Goal: Information Seeking & Learning: Understand process/instructions

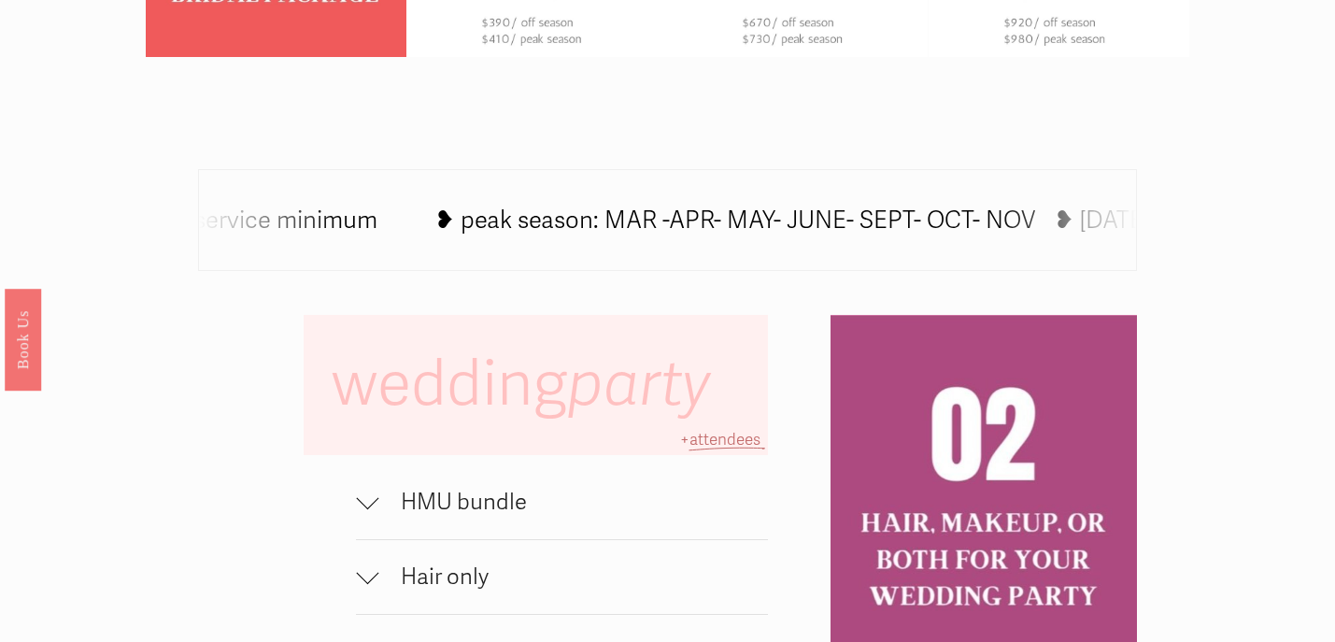
scroll to position [951, 0]
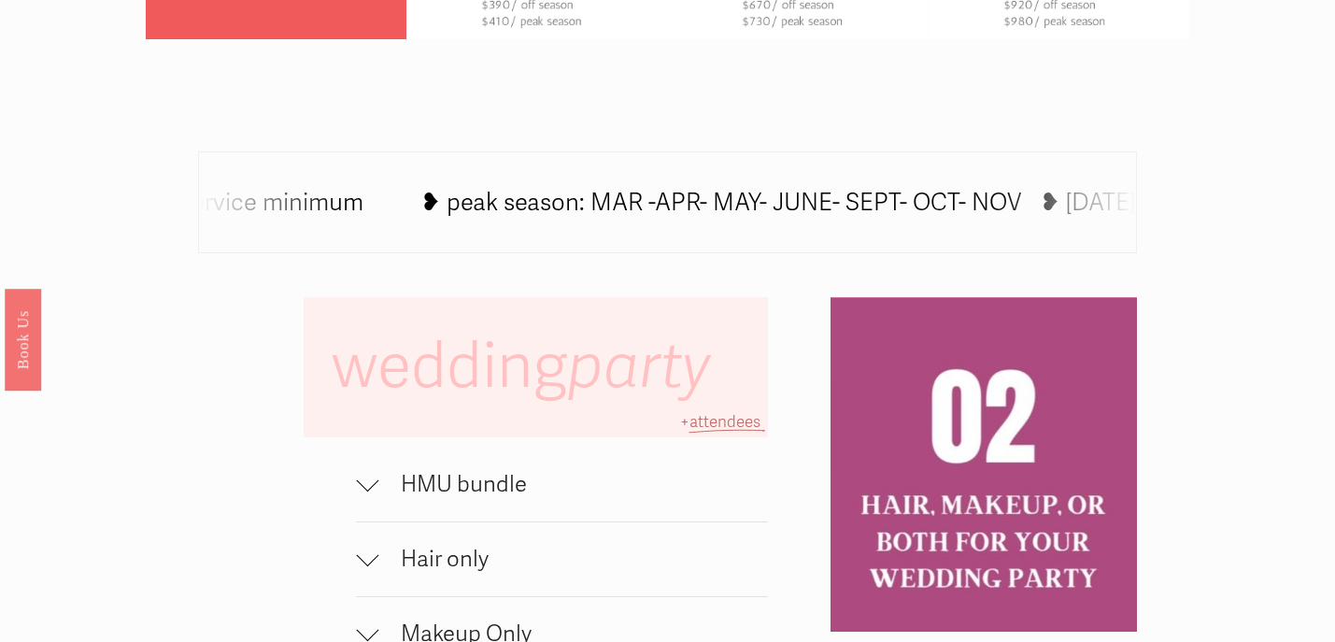
click at [372, 476] on div at bounding box center [367, 480] width 22 height 22
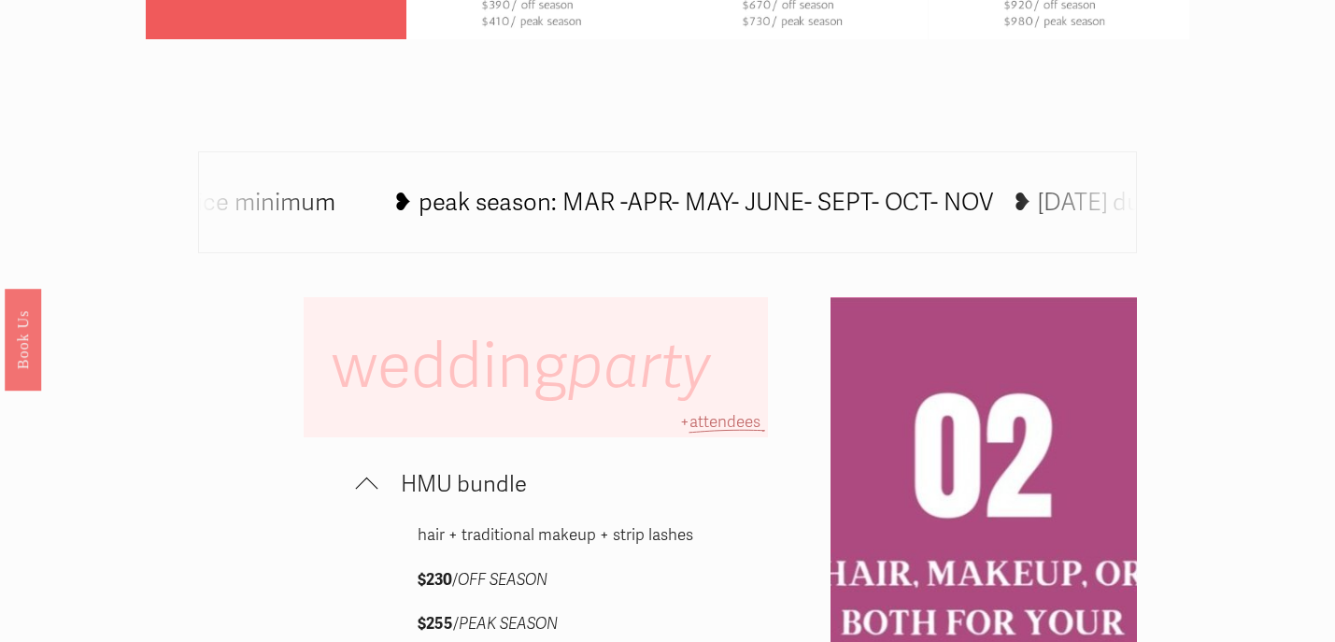
click at [372, 476] on div at bounding box center [367, 485] width 22 height 22
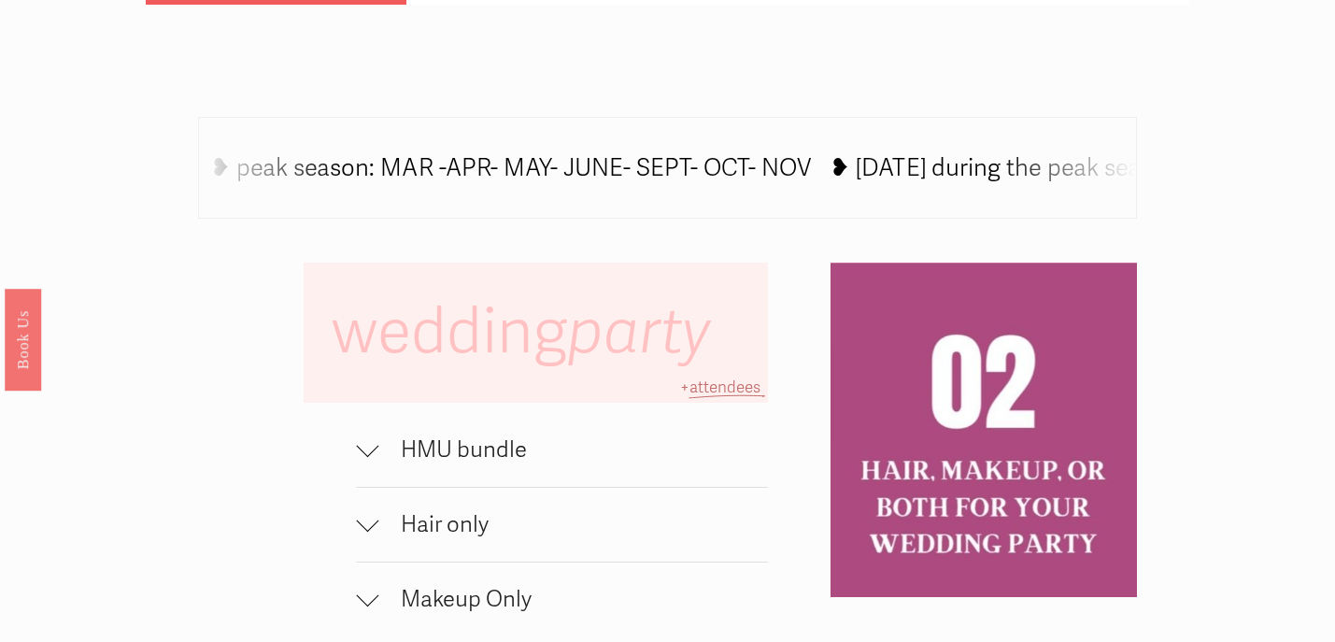
scroll to position [988, 0]
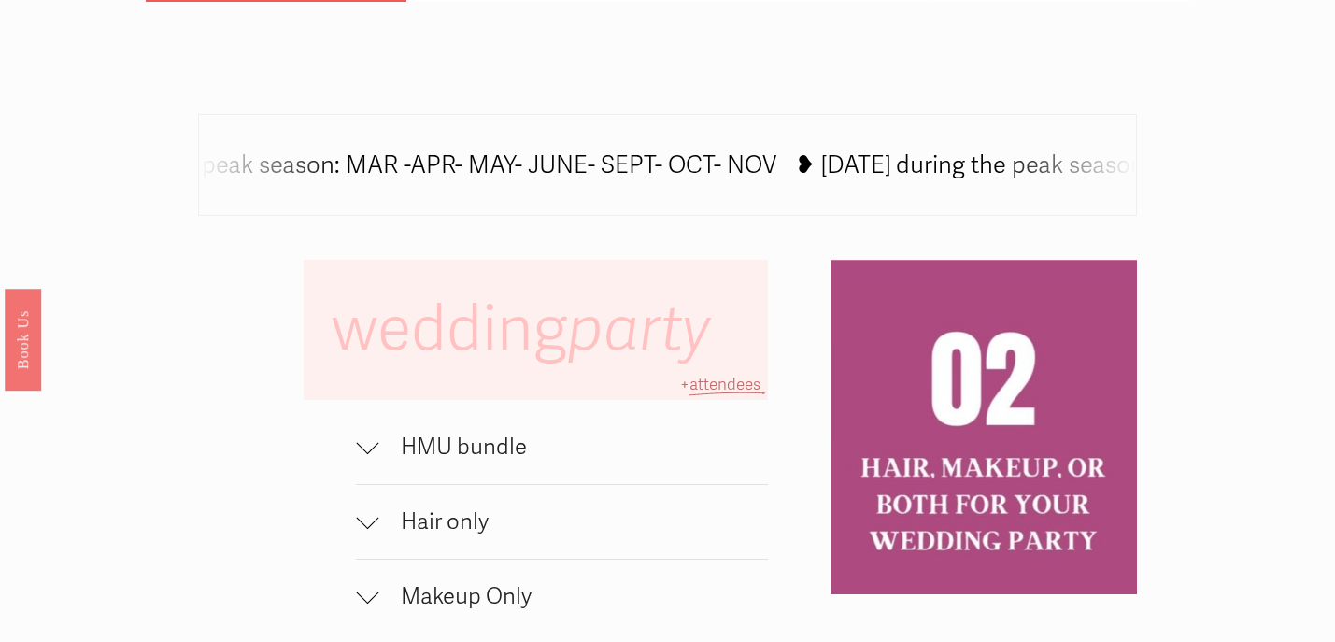
click at [365, 431] on button "HMU bundle" at bounding box center [561, 447] width 411 height 74
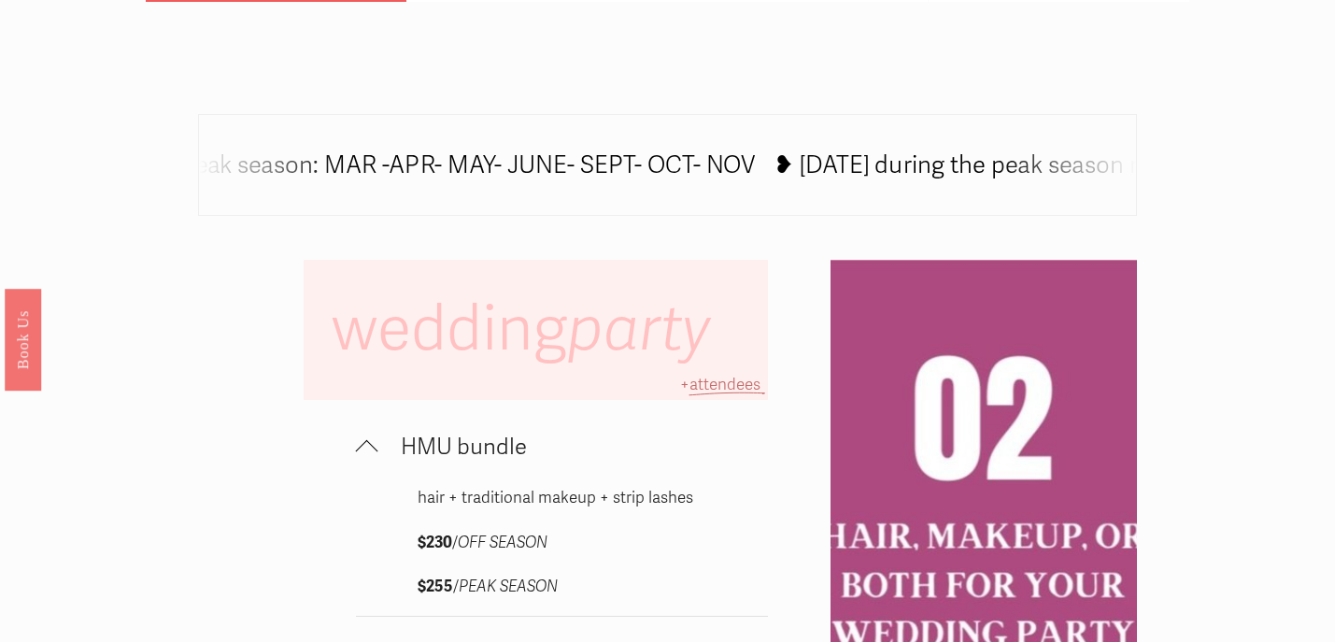
click at [366, 443] on div at bounding box center [367, 451] width 22 height 22
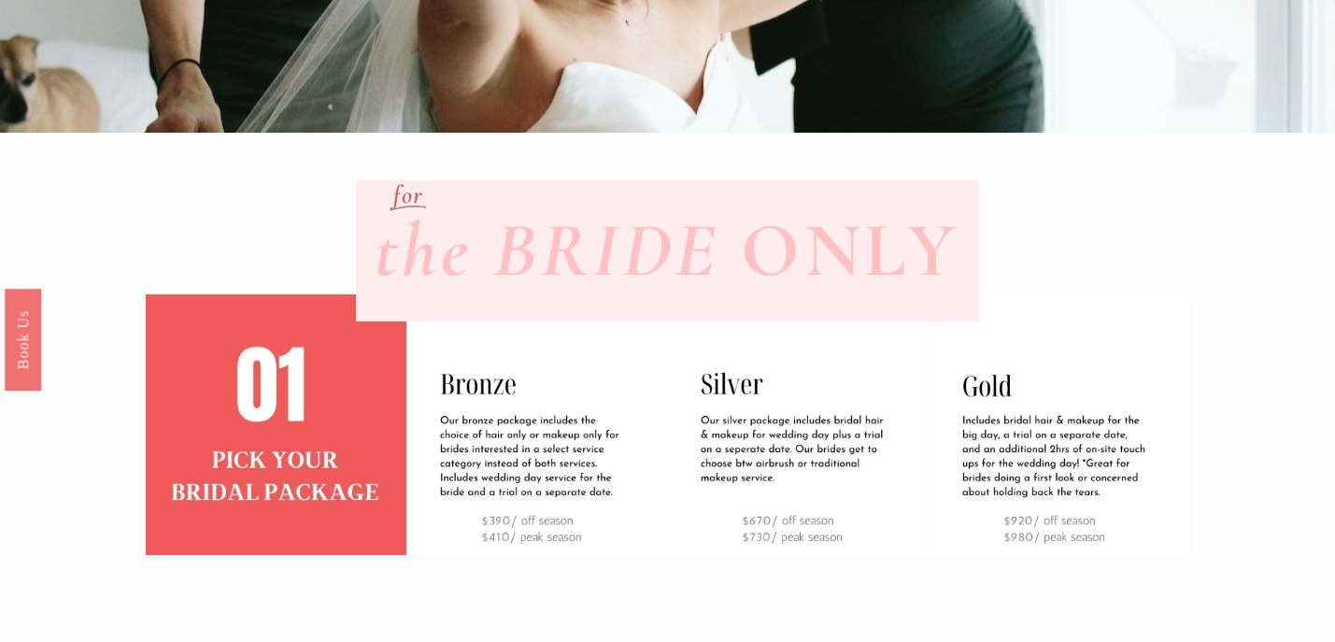
scroll to position [448, 0]
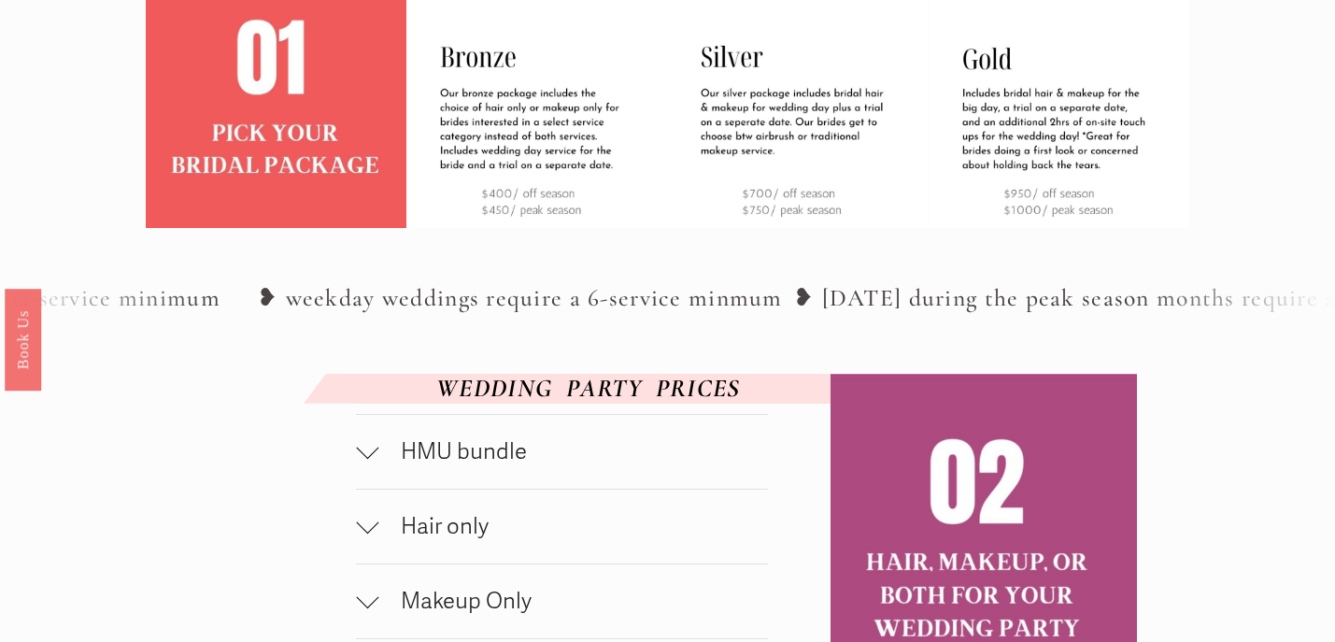
scroll to position [662, 0]
click at [371, 458] on div at bounding box center [367, 446] width 22 height 22
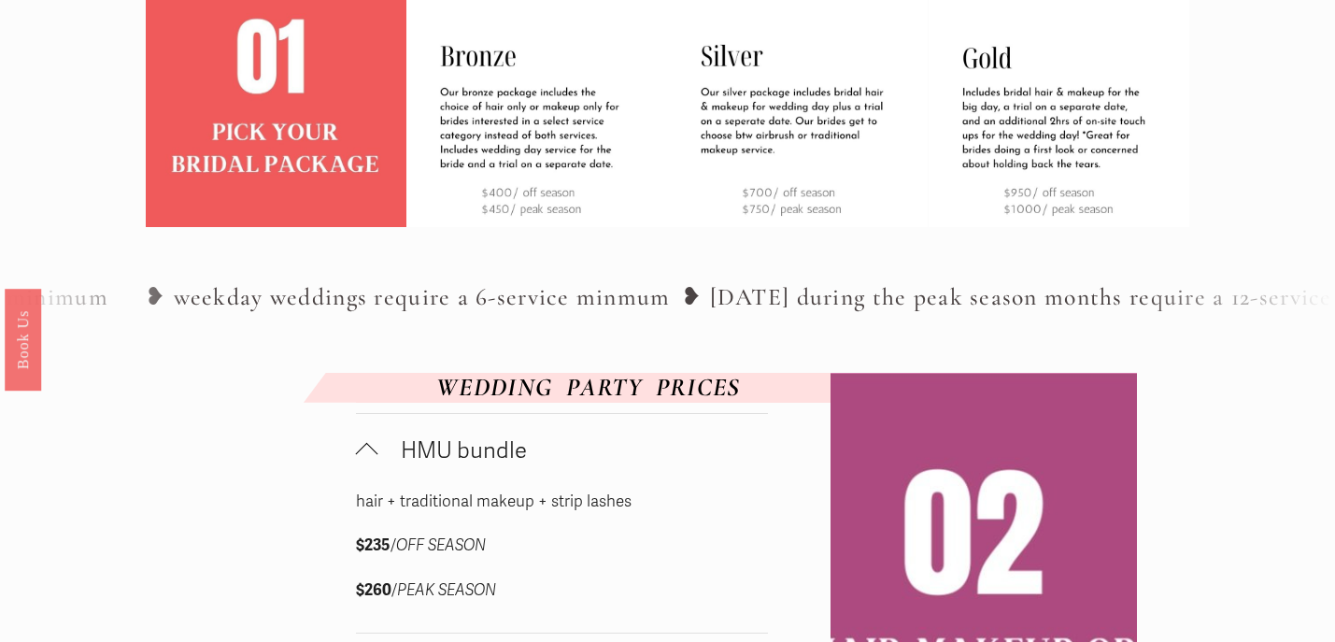
click at [370, 465] on div at bounding box center [367, 454] width 22 height 22
